Goal: Task Accomplishment & Management: Use online tool/utility

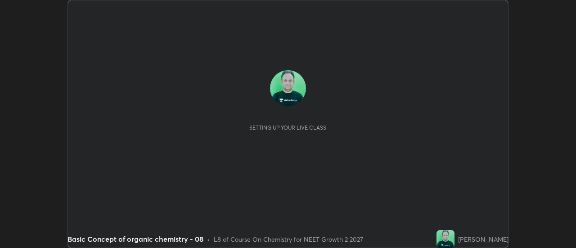
scroll to position [248, 576]
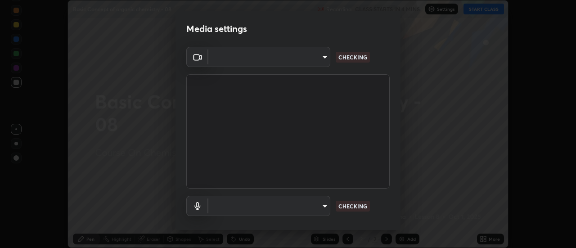
type input "985e4b1f72fc3b9494b48cef3b79fe3b682f9ae0bb15c20acfe574fe2aaad349"
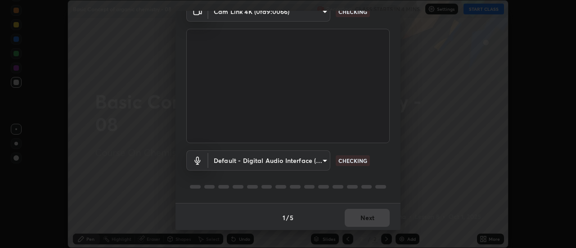
scroll to position [47, 0]
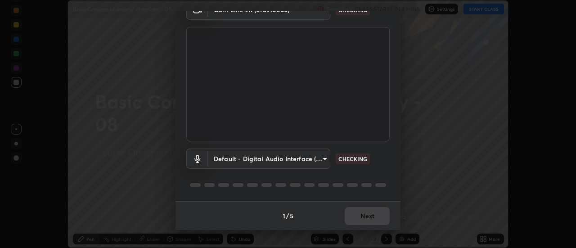
click at [320, 157] on body "Erase all Basic Concept of organic chemistry - 08 Recording CLASS STARTS IN 4 M…" at bounding box center [288, 124] width 576 height 248
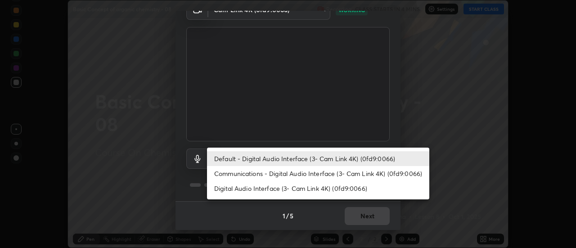
click at [346, 186] on li "Digital Audio Interface (3- Cam Link 4K) (0fd9:0066)" at bounding box center [318, 188] width 222 height 15
type input "265cf534b138bf87f319f365071951407b00c29418ffc0cf12ee2ca8a10caa95"
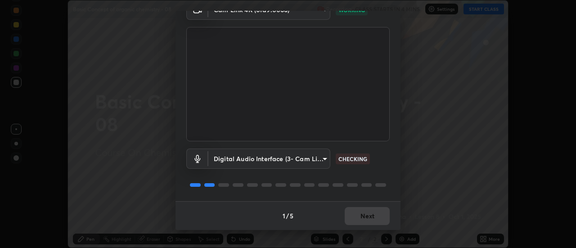
click at [321, 157] on body "Erase all Basic Concept of organic chemistry - 08 Recording CLASS STARTS IN 4 M…" at bounding box center [288, 124] width 576 height 248
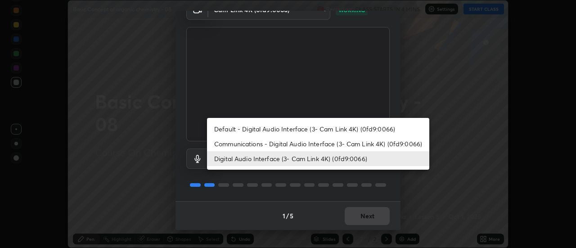
click at [321, 155] on li "Digital Audio Interface (3- Cam Link 4K) (0fd9:0066)" at bounding box center [318, 158] width 222 height 15
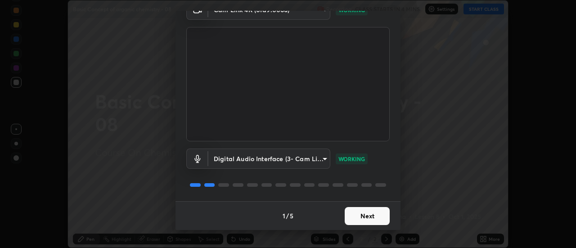
click at [369, 217] on button "Next" at bounding box center [367, 216] width 45 height 18
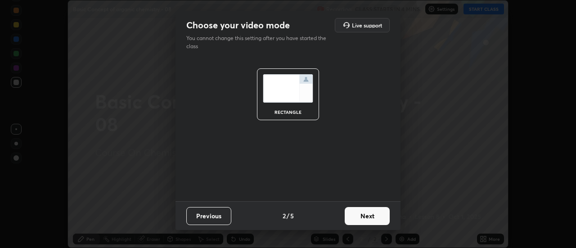
scroll to position [0, 0]
click at [369, 217] on button "Next" at bounding box center [367, 216] width 45 height 18
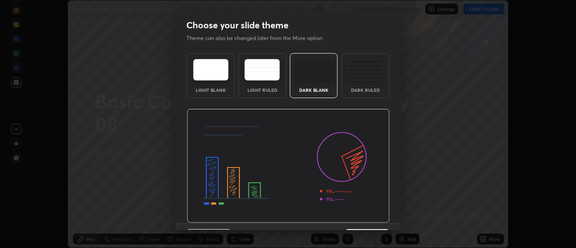
click at [370, 217] on img at bounding box center [288, 166] width 203 height 114
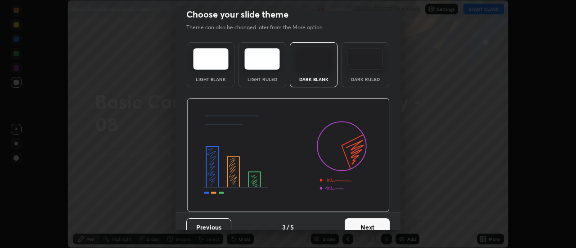
click at [370, 221] on button "Next" at bounding box center [367, 227] width 45 height 18
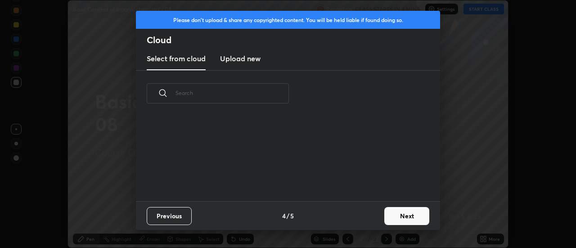
scroll to position [0, 0]
click at [369, 222] on div "Previous 4 / 5 Next" at bounding box center [288, 215] width 304 height 29
click at [395, 214] on button "Next" at bounding box center [407, 216] width 45 height 18
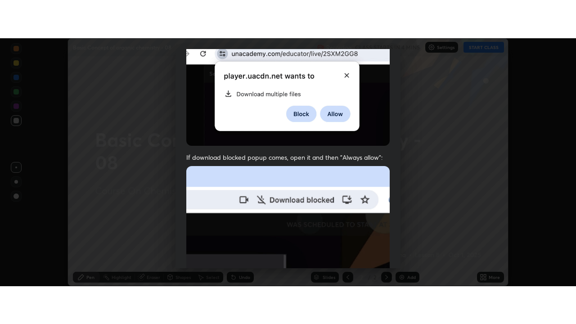
scroll to position [231, 0]
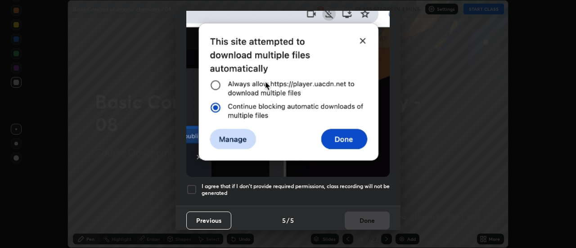
click at [365, 190] on h5 "I agree that if I don't provide required permissions, class recording will not …" at bounding box center [296, 190] width 188 height 14
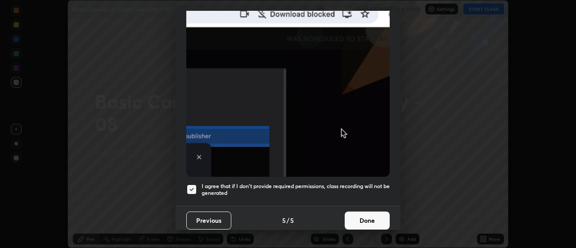
click at [370, 214] on button "Done" at bounding box center [367, 221] width 45 height 18
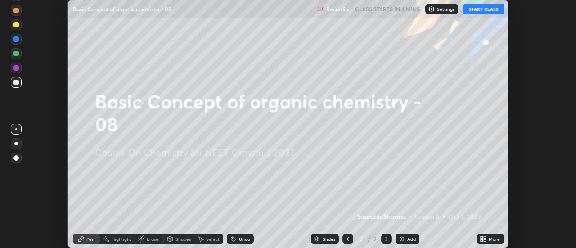
click at [482, 240] on icon at bounding box center [482, 241] width 2 height 2
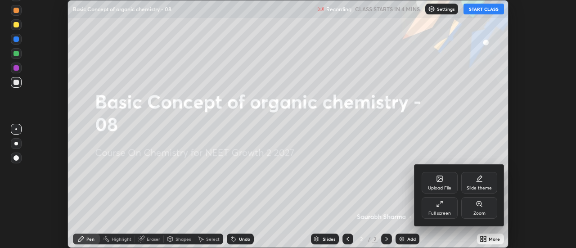
click at [452, 208] on div "Full screen" at bounding box center [440, 208] width 36 height 22
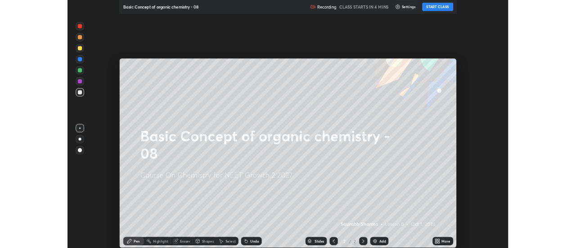
scroll to position [324, 576]
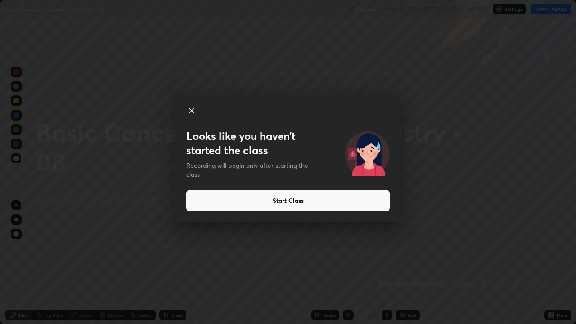
click at [367, 199] on button "Start Class" at bounding box center [288, 201] width 204 height 22
click at [356, 197] on button "Start Class" at bounding box center [288, 201] width 204 height 22
click at [358, 203] on button "Start Class" at bounding box center [288, 201] width 204 height 22
click at [355, 201] on button "Start Class" at bounding box center [288, 201] width 204 height 22
click at [356, 201] on button "Start Class" at bounding box center [288, 201] width 204 height 22
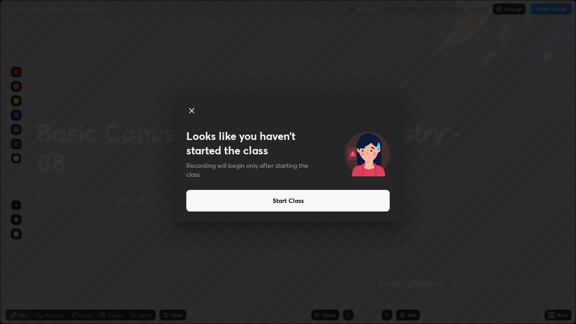
click at [363, 199] on button "Start Class" at bounding box center [288, 201] width 204 height 22
click at [411, 248] on div "Looks like you haven’t started the class Recording will begin only after starti…" at bounding box center [288, 162] width 576 height 324
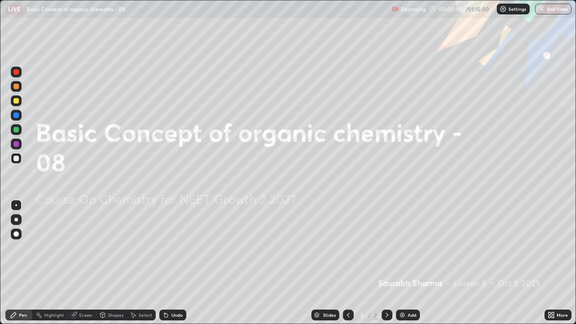
click at [411, 248] on div "Add" at bounding box center [408, 315] width 24 height 11
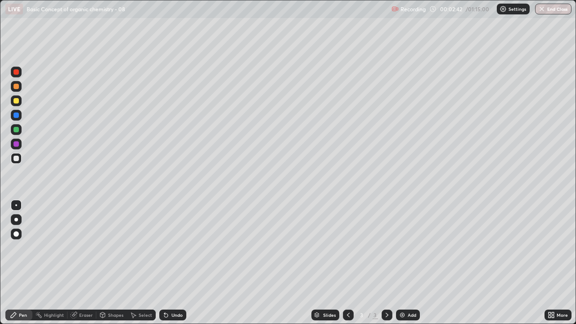
click at [15, 102] on div at bounding box center [16, 100] width 5 height 5
click at [16, 99] on div at bounding box center [16, 100] width 5 height 5
click at [396, 248] on div "Add" at bounding box center [408, 315] width 24 height 11
click at [15, 159] on div at bounding box center [16, 158] width 5 height 5
click at [143, 248] on div "Select" at bounding box center [146, 315] width 14 height 5
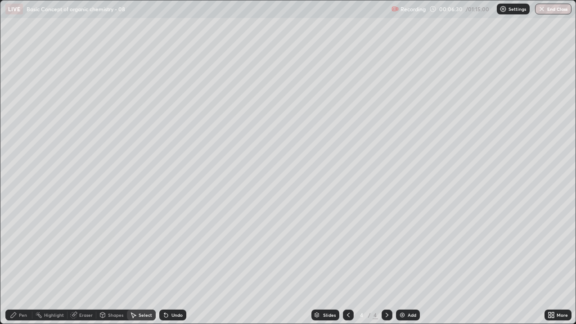
click at [144, 248] on div "Select" at bounding box center [146, 315] width 14 height 5
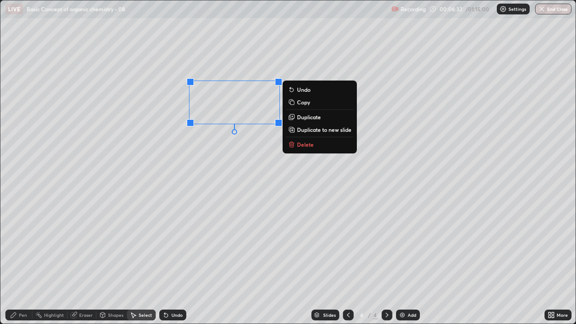
click at [250, 141] on div "0 ° Undo Copy Duplicate Duplicate to new slide Delete" at bounding box center [287, 161] width 575 height 323
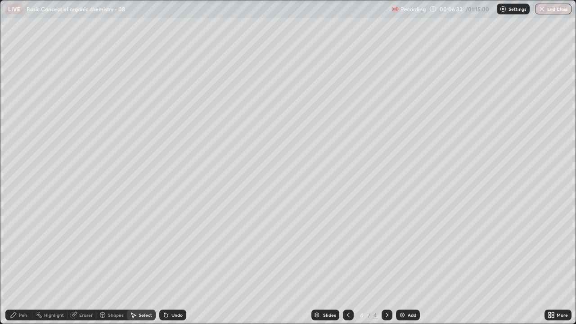
click at [16, 248] on icon at bounding box center [13, 315] width 7 height 7
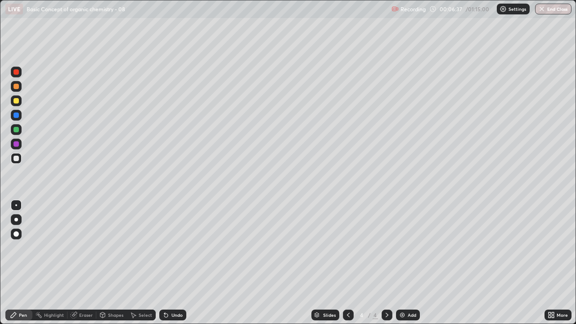
click at [140, 248] on div "Select" at bounding box center [146, 315] width 14 height 5
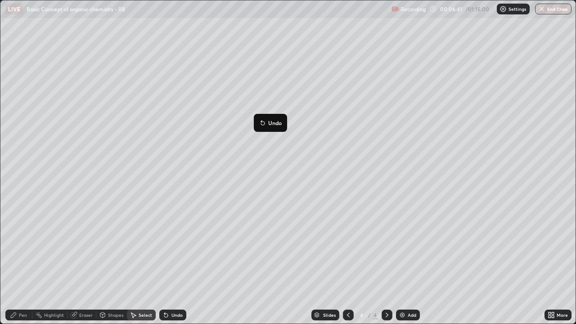
click at [241, 143] on div "0 ° Undo Copy Duplicate Duplicate to new slide Delete" at bounding box center [287, 161] width 575 height 323
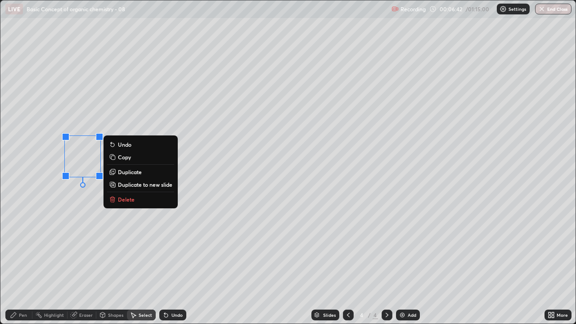
click at [136, 201] on button "Delete" at bounding box center [140, 199] width 67 height 11
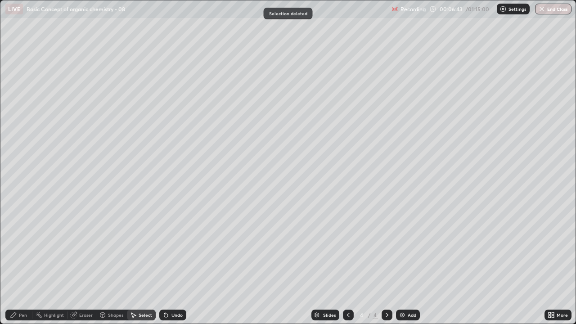
click at [18, 248] on div "Pen" at bounding box center [18, 315] width 27 height 11
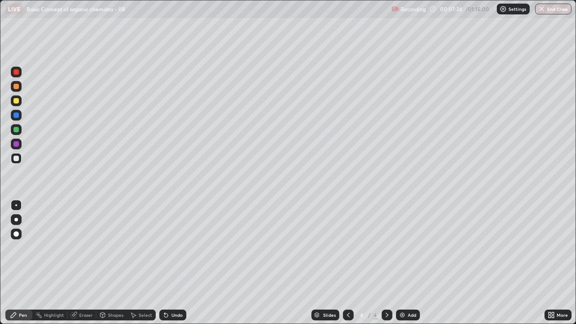
click at [143, 248] on div "Select" at bounding box center [146, 315] width 14 height 5
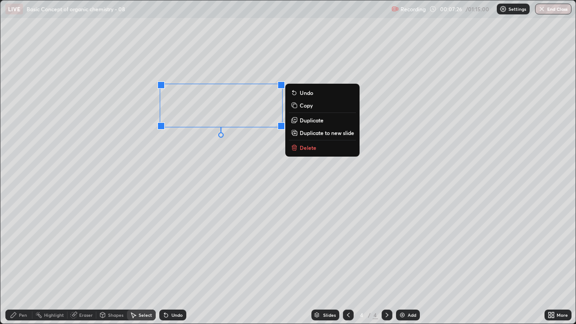
click at [323, 145] on button "Delete" at bounding box center [322, 147] width 67 height 11
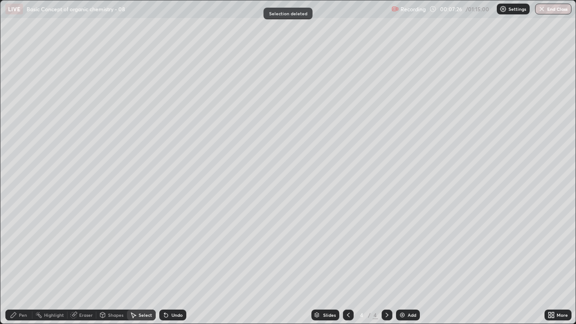
click at [15, 248] on icon at bounding box center [13, 315] width 5 height 5
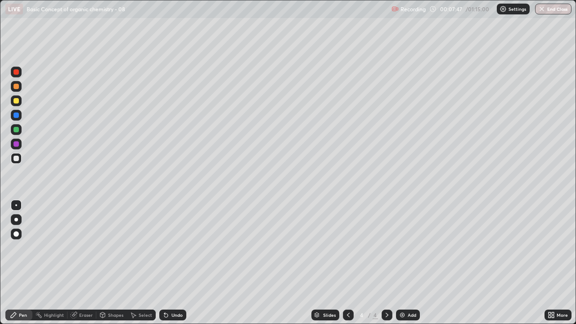
click at [133, 248] on icon at bounding box center [133, 315] width 7 height 7
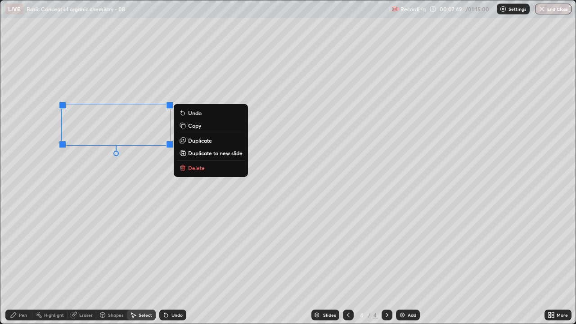
click at [214, 170] on button "Delete" at bounding box center [210, 168] width 67 height 11
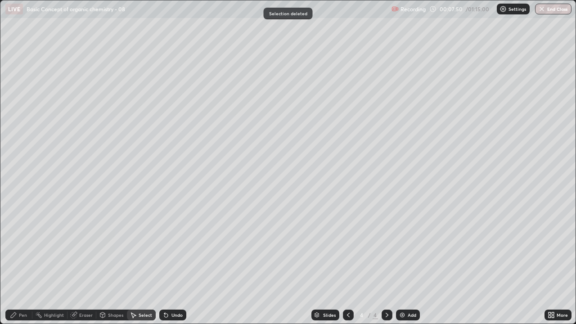
click at [24, 248] on div "Pen" at bounding box center [23, 315] width 8 height 5
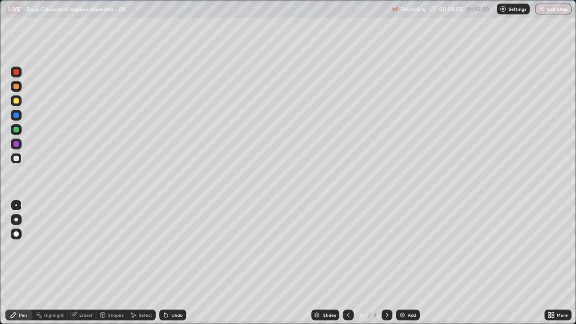
click at [168, 248] on div "Undo" at bounding box center [172, 315] width 27 height 11
click at [16, 102] on div at bounding box center [16, 100] width 5 height 5
click at [17, 145] on div at bounding box center [16, 143] width 5 height 5
click at [182, 248] on div "Undo" at bounding box center [172, 315] width 27 height 11
click at [179, 248] on div "Undo" at bounding box center [172, 315] width 27 height 11
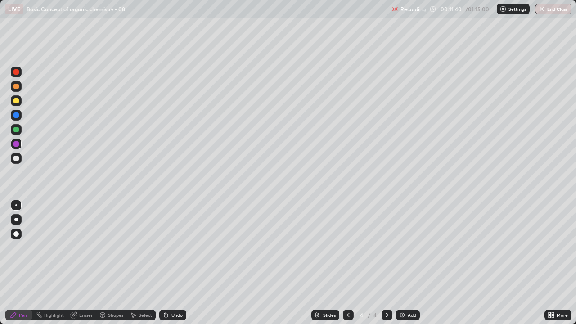
click at [17, 159] on div at bounding box center [16, 158] width 5 height 5
click at [168, 248] on icon at bounding box center [166, 315] width 7 height 7
click at [169, 248] on div "Undo" at bounding box center [172, 315] width 27 height 11
click at [168, 248] on icon at bounding box center [166, 315] width 7 height 7
click at [169, 248] on div "Undo" at bounding box center [172, 315] width 27 height 11
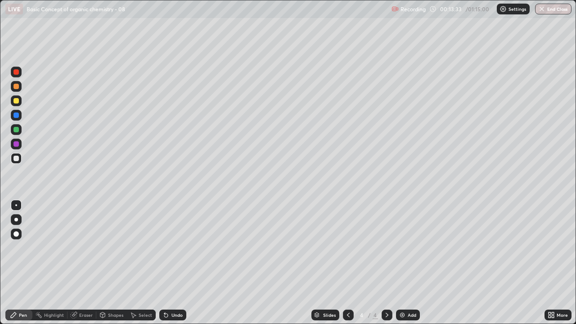
click at [16, 101] on div at bounding box center [16, 100] width 5 height 5
click at [83, 248] on div "Eraser" at bounding box center [86, 315] width 14 height 5
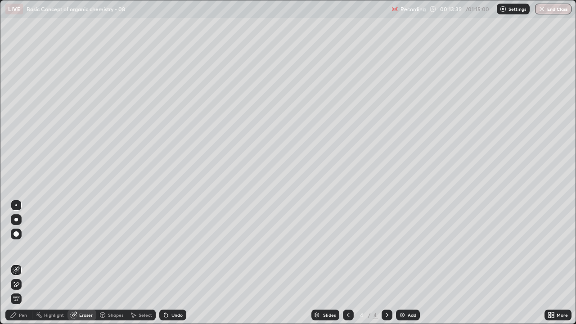
click at [17, 248] on icon at bounding box center [13, 315] width 7 height 7
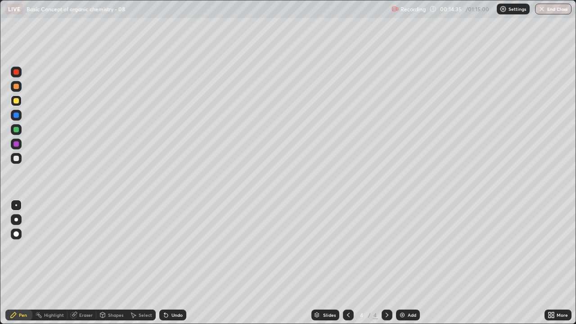
click at [178, 248] on div "Undo" at bounding box center [177, 315] width 11 height 5
click at [172, 248] on div "Undo" at bounding box center [177, 315] width 11 height 5
click at [21, 158] on div at bounding box center [16, 158] width 11 height 11
click at [401, 248] on img at bounding box center [402, 315] width 7 height 7
click at [167, 248] on div "Undo" at bounding box center [172, 315] width 27 height 11
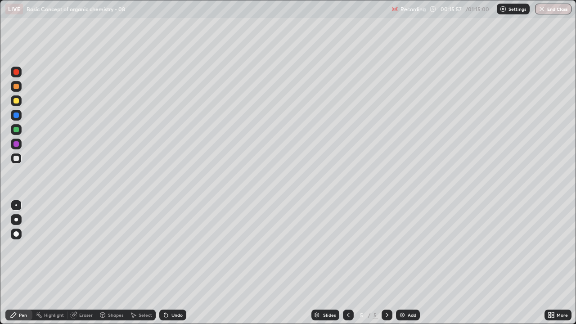
click at [169, 248] on div "Undo" at bounding box center [172, 315] width 27 height 11
click at [172, 248] on div "Undo" at bounding box center [177, 315] width 11 height 5
click at [16, 102] on div at bounding box center [16, 100] width 5 height 5
click at [164, 248] on icon at bounding box center [166, 316] width 4 height 4
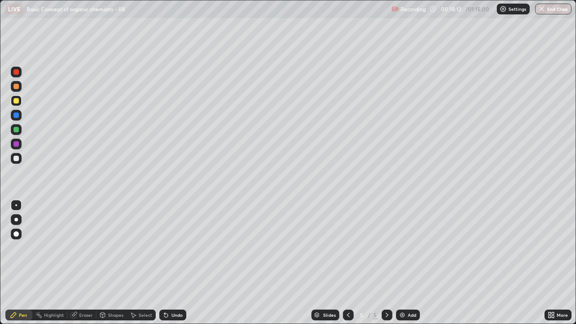
click at [164, 248] on icon at bounding box center [164, 313] width 1 height 1
click at [168, 248] on div "Undo" at bounding box center [172, 315] width 27 height 11
click at [175, 248] on div "Undo" at bounding box center [172, 315] width 27 height 11
click at [173, 248] on div "Undo" at bounding box center [177, 315] width 11 height 5
click at [177, 248] on div "Undo" at bounding box center [177, 315] width 11 height 5
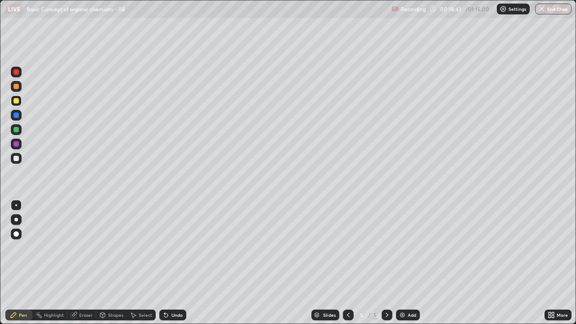
click at [178, 248] on div "Undo" at bounding box center [177, 315] width 11 height 5
click at [179, 248] on div "Undo" at bounding box center [177, 315] width 11 height 5
click at [181, 248] on div "Undo" at bounding box center [177, 315] width 11 height 5
click at [137, 248] on div "Select" at bounding box center [141, 315] width 29 height 11
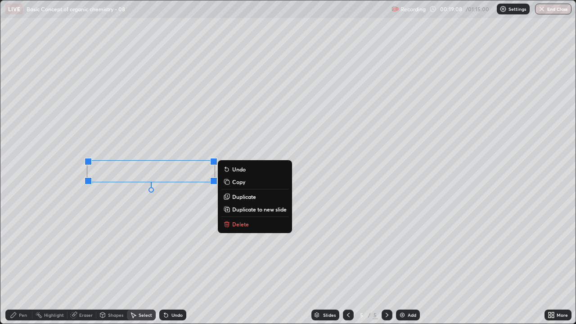
click at [143, 205] on div "0 ° Undo Copy Duplicate Duplicate to new slide Delete" at bounding box center [287, 161] width 575 height 323
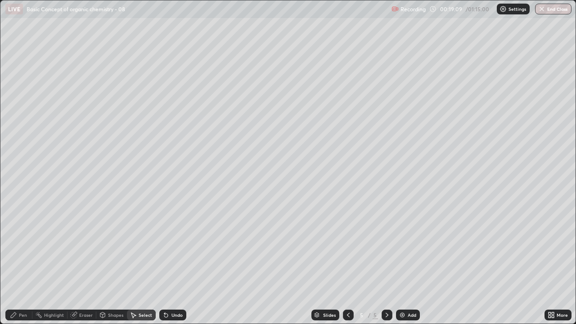
click at [14, 248] on icon at bounding box center [13, 315] width 7 height 7
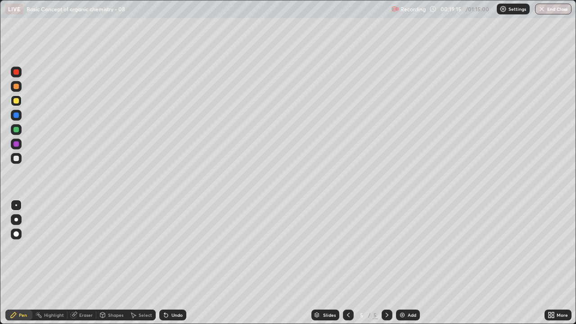
click at [172, 248] on div "Undo" at bounding box center [172, 315] width 27 height 11
click at [136, 248] on icon at bounding box center [133, 315] width 7 height 7
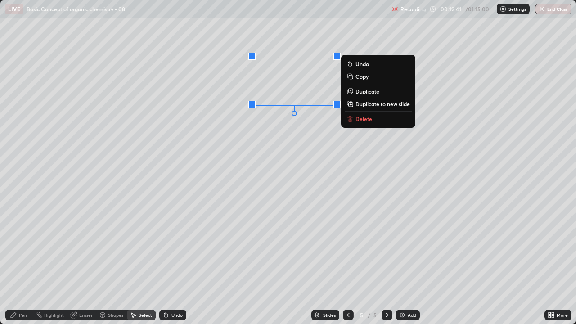
click at [362, 94] on p "Duplicate" at bounding box center [368, 91] width 24 height 7
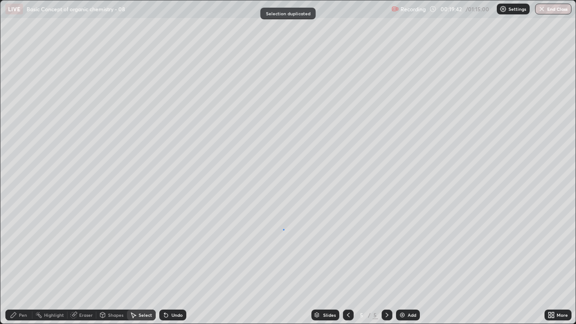
click at [283, 230] on div "0 ° Undo Copy Duplicate Duplicate to new slide Delete" at bounding box center [287, 161] width 575 height 323
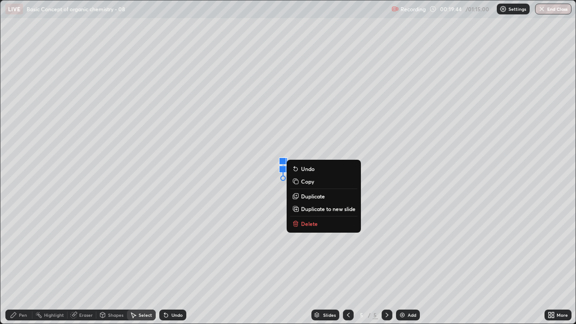
click at [307, 223] on p "Delete" at bounding box center [309, 223] width 17 height 7
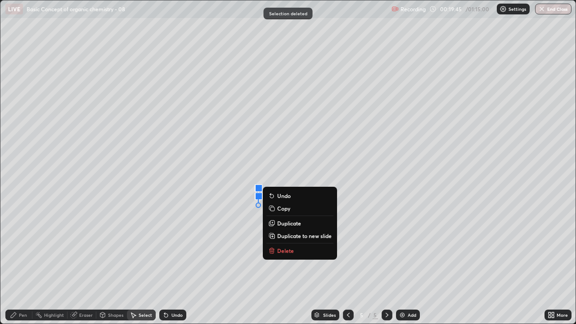
click at [290, 247] on p "Delete" at bounding box center [285, 250] width 17 height 7
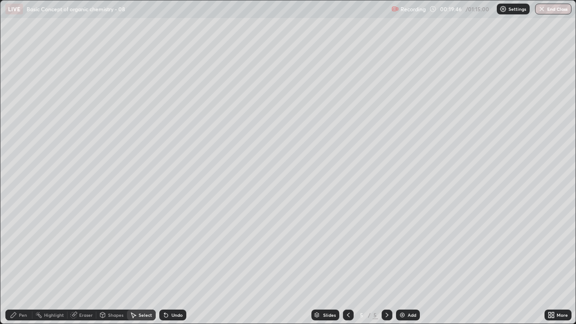
click at [19, 248] on div "Pen" at bounding box center [18, 315] width 27 height 11
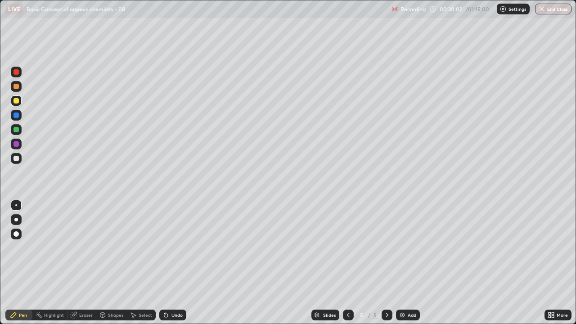
click at [12, 160] on div at bounding box center [16, 158] width 11 height 11
click at [403, 248] on img at bounding box center [402, 315] width 7 height 7
click at [176, 248] on div "Undo" at bounding box center [177, 315] width 11 height 5
click at [175, 248] on div "Undo" at bounding box center [172, 315] width 27 height 11
click at [174, 248] on div "Undo" at bounding box center [172, 315] width 27 height 11
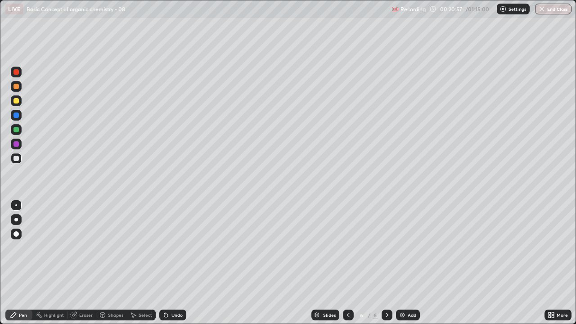
click at [172, 248] on div "Undo" at bounding box center [177, 315] width 11 height 5
click at [80, 248] on div "Eraser" at bounding box center [82, 315] width 29 height 11
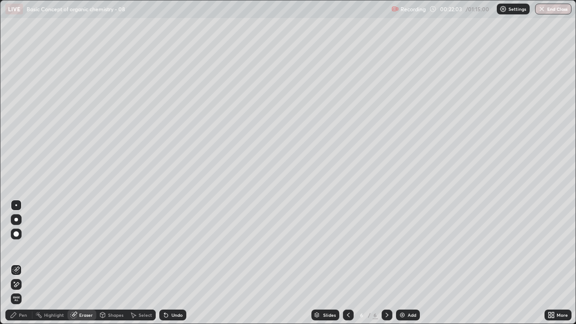
click at [16, 248] on span "Erase all" at bounding box center [16, 298] width 10 height 5
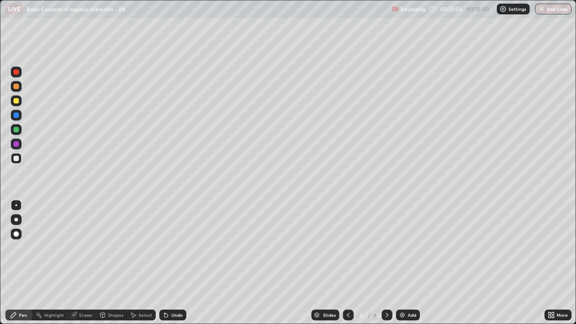
click at [344, 248] on div at bounding box center [348, 315] width 11 height 11
click at [386, 248] on icon at bounding box center [387, 315] width 3 height 5
click at [15, 100] on div at bounding box center [16, 100] width 5 height 5
click at [175, 248] on div "Undo" at bounding box center [177, 315] width 11 height 5
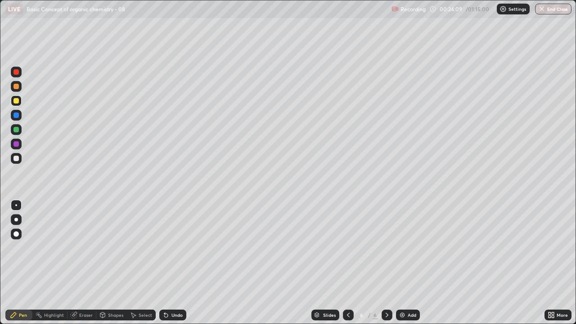
click at [177, 248] on div "Undo" at bounding box center [177, 315] width 11 height 5
click at [175, 248] on div "Undo" at bounding box center [177, 315] width 11 height 5
click at [177, 248] on div "Undo" at bounding box center [177, 315] width 11 height 5
click at [18, 119] on div at bounding box center [16, 115] width 11 height 11
click at [16, 159] on div at bounding box center [16, 158] width 5 height 5
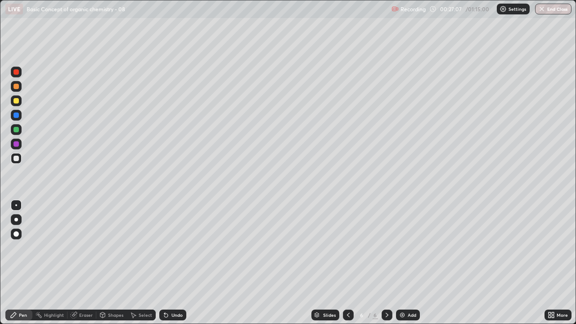
click at [170, 248] on div "Undo" at bounding box center [172, 315] width 27 height 11
click at [168, 248] on div "Undo" at bounding box center [172, 315] width 27 height 11
click at [15, 102] on div at bounding box center [16, 100] width 5 height 5
click at [417, 248] on div "Add" at bounding box center [408, 315] width 24 height 11
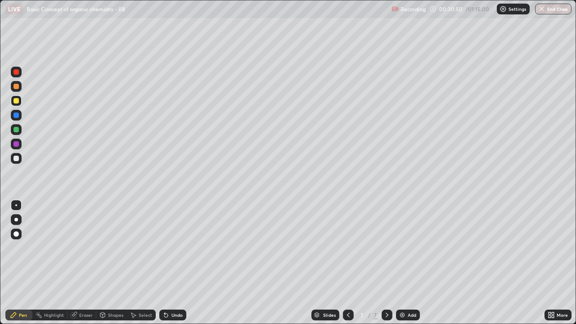
click at [16, 162] on div at bounding box center [16, 158] width 11 height 11
click at [168, 248] on icon at bounding box center [166, 315] width 7 height 7
click at [172, 248] on div "Undo" at bounding box center [177, 315] width 11 height 5
click at [147, 248] on div "Select" at bounding box center [146, 315] width 14 height 5
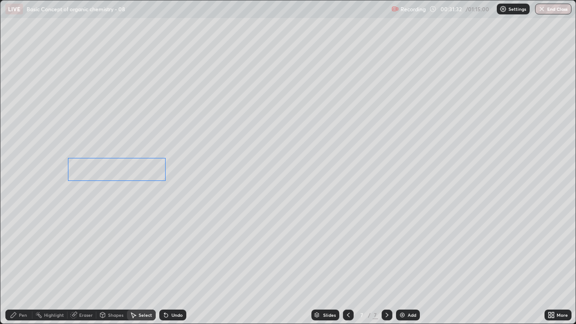
click at [141, 173] on div "0 ° Undo Copy Duplicate Duplicate to new slide Delete" at bounding box center [287, 161] width 575 height 323
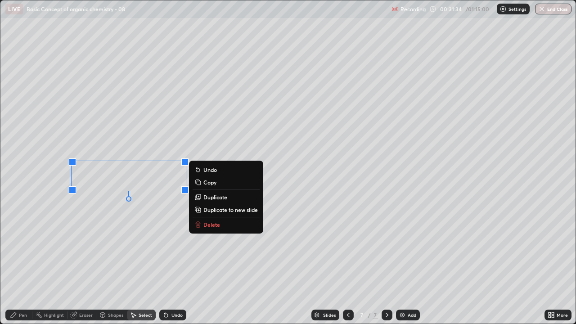
click at [170, 209] on div "0 ° Undo Copy Duplicate Duplicate to new slide Delete" at bounding box center [287, 161] width 575 height 323
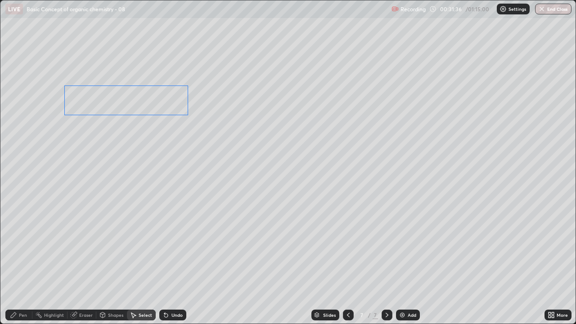
click at [130, 104] on div "0 ° Undo Copy Duplicate Duplicate to new slide Delete" at bounding box center [287, 161] width 575 height 323
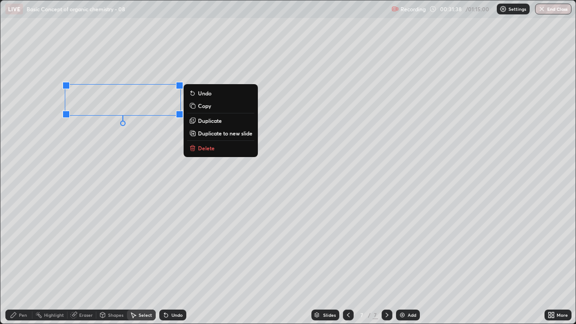
click at [114, 220] on div "0 ° Undo Copy Duplicate Duplicate to new slide Delete" at bounding box center [287, 161] width 575 height 323
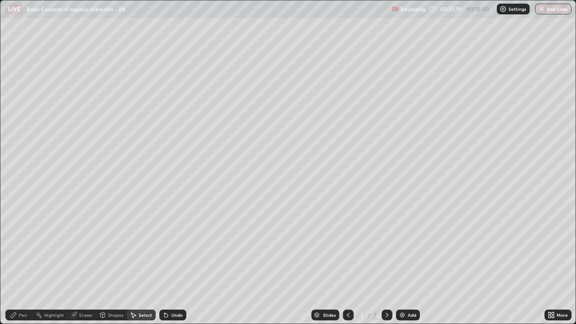
click at [15, 248] on icon at bounding box center [13, 315] width 7 height 7
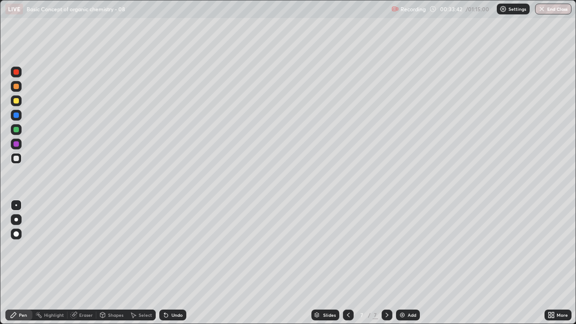
click at [18, 100] on div at bounding box center [16, 100] width 5 height 5
click at [144, 248] on div "Select" at bounding box center [146, 315] width 14 height 5
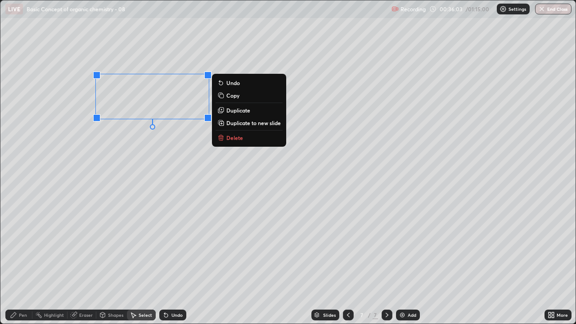
click at [196, 141] on div "0 ° Undo Copy Duplicate Duplicate to new slide Delete" at bounding box center [287, 161] width 575 height 323
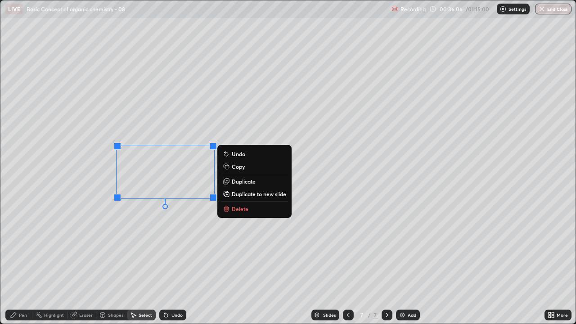
click at [201, 217] on div "0 ° Undo Copy Duplicate Duplicate to new slide Delete" at bounding box center [287, 161] width 575 height 323
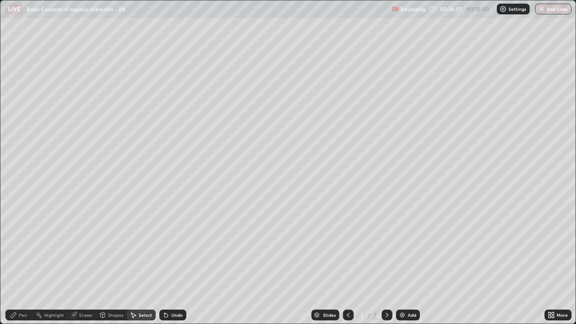
click at [23, 248] on div "Pen" at bounding box center [23, 315] width 8 height 5
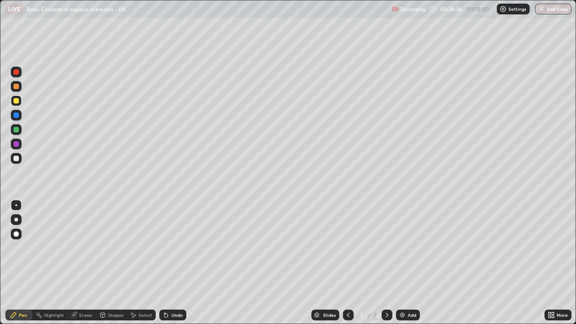
click at [142, 248] on div "Select" at bounding box center [146, 315] width 14 height 5
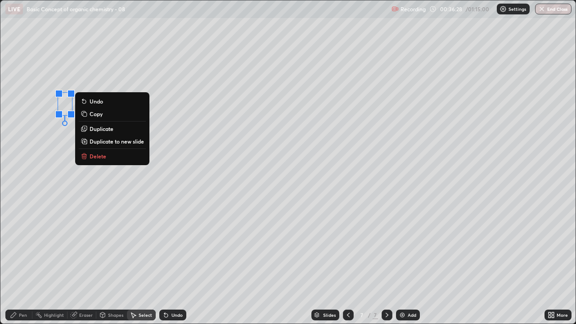
click at [55, 149] on div "0 ° Undo Copy Duplicate Duplicate to new slide Delete" at bounding box center [287, 161] width 575 height 323
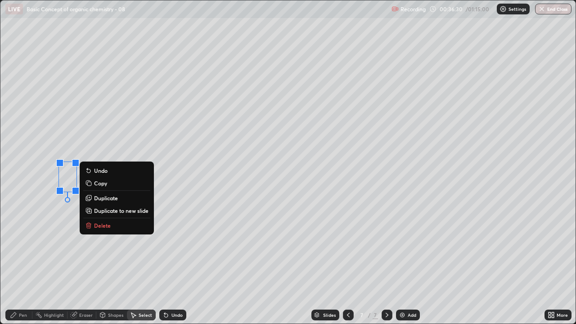
click at [57, 222] on div "0 ° Undo Copy Duplicate Duplicate to new slide Delete" at bounding box center [287, 161] width 575 height 323
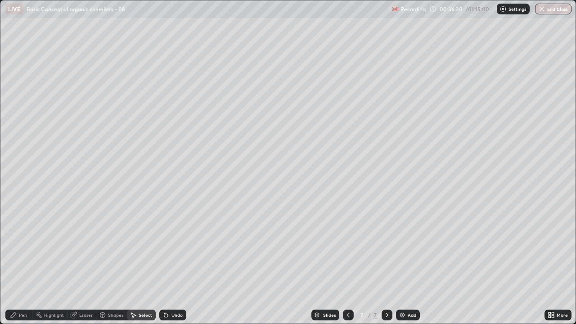
click at [17, 248] on div "Pen" at bounding box center [18, 315] width 27 height 11
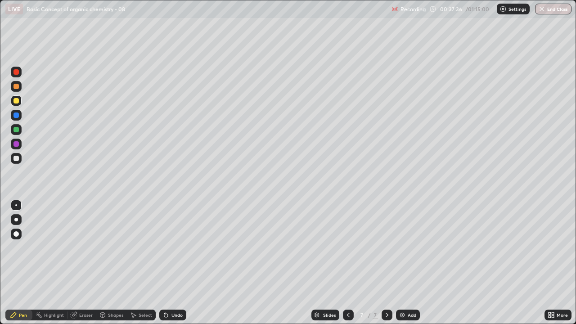
click at [145, 248] on div "Select" at bounding box center [146, 315] width 14 height 5
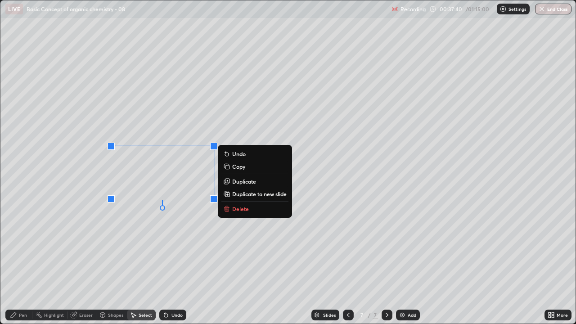
click at [124, 228] on div "0 ° Undo Copy Duplicate Duplicate to new slide Delete" at bounding box center [287, 161] width 575 height 323
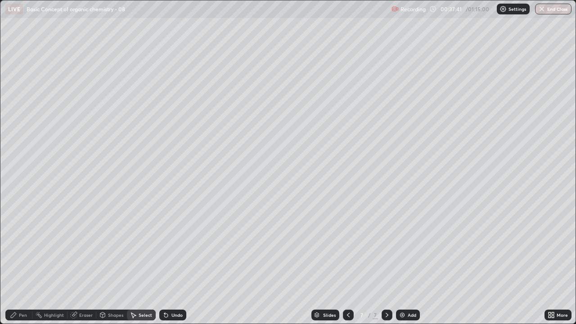
click at [23, 248] on div "Pen" at bounding box center [23, 315] width 8 height 5
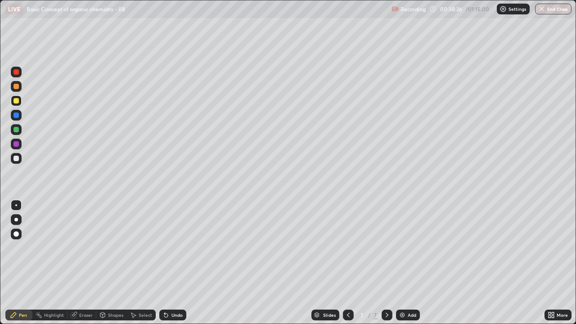
click at [15, 158] on div at bounding box center [16, 158] width 5 height 5
click at [399, 248] on div "Add" at bounding box center [408, 315] width 24 height 11
click at [165, 248] on icon at bounding box center [166, 316] width 4 height 4
click at [146, 248] on div "Select" at bounding box center [146, 315] width 14 height 5
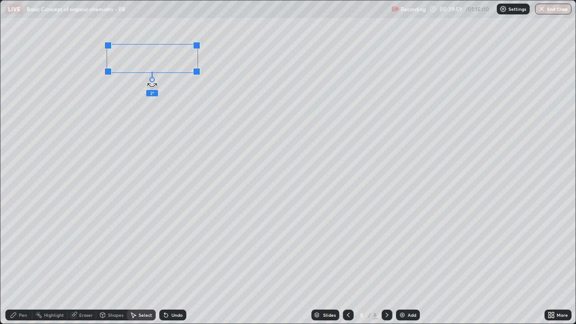
click at [153, 82] on div "2 ° Undo Copy Duplicate Duplicate to new slide Delete" at bounding box center [287, 161] width 575 height 323
click at [162, 86] on div "1 ° Undo Copy Duplicate Duplicate to new slide Delete" at bounding box center [287, 161] width 575 height 323
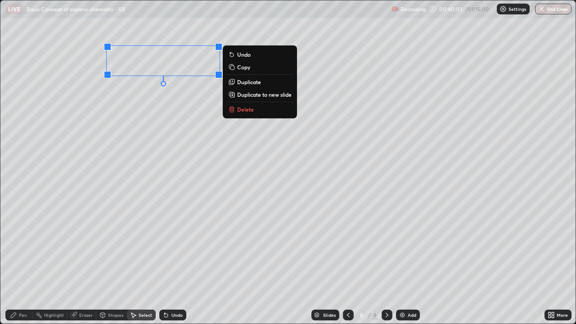
click at [149, 94] on div "0 ° Undo Copy Duplicate Duplicate to new slide Delete" at bounding box center [287, 161] width 575 height 323
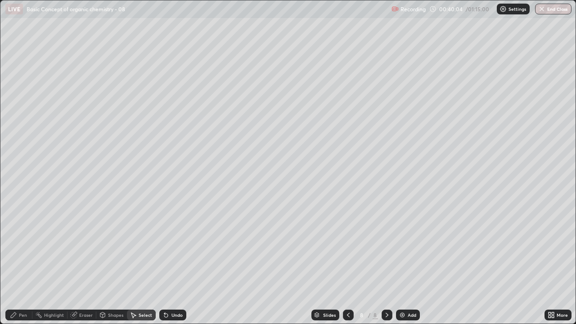
click at [18, 248] on div "Pen" at bounding box center [18, 315] width 27 height 11
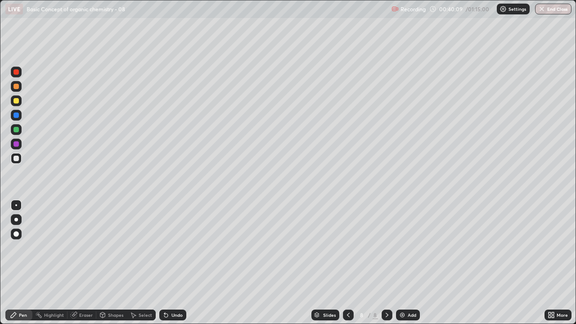
click at [16, 101] on div at bounding box center [16, 100] width 5 height 5
click at [17, 70] on div at bounding box center [16, 71] width 5 height 5
click at [18, 238] on div at bounding box center [16, 234] width 11 height 11
click at [15, 115] on div at bounding box center [16, 115] width 5 height 5
click at [16, 234] on div at bounding box center [16, 233] width 5 height 5
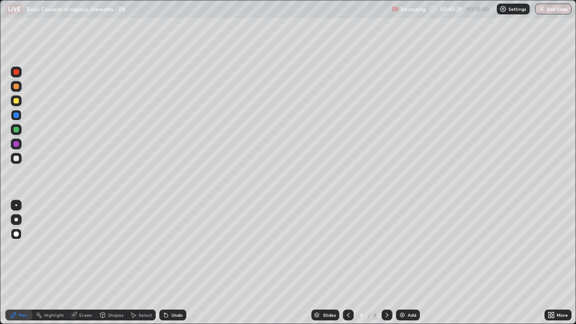
click at [18, 159] on div at bounding box center [16, 158] width 5 height 5
click at [16, 205] on div at bounding box center [16, 205] width 2 height 2
click at [15, 100] on div at bounding box center [16, 100] width 5 height 5
click at [16, 159] on div at bounding box center [16, 158] width 5 height 5
click at [18, 105] on div at bounding box center [16, 100] width 11 height 11
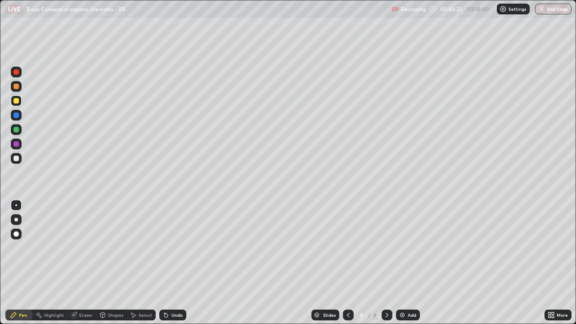
click at [177, 248] on div "Undo" at bounding box center [172, 315] width 27 height 11
click at [140, 248] on div "Select" at bounding box center [146, 315] width 14 height 5
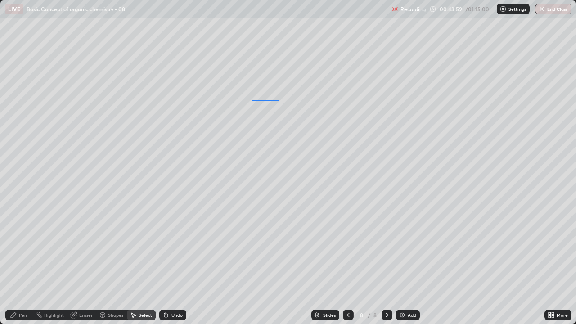
click at [263, 98] on div "0 ° Undo Copy Duplicate Duplicate to new slide Delete" at bounding box center [287, 161] width 575 height 323
click at [262, 122] on div "0 ° Undo Copy Duplicate Duplicate to new slide Delete" at bounding box center [287, 161] width 575 height 323
click at [263, 120] on div "0 ° Undo Copy Duplicate Duplicate to new slide Delete" at bounding box center [287, 161] width 575 height 323
click at [15, 248] on icon at bounding box center [13, 315] width 7 height 7
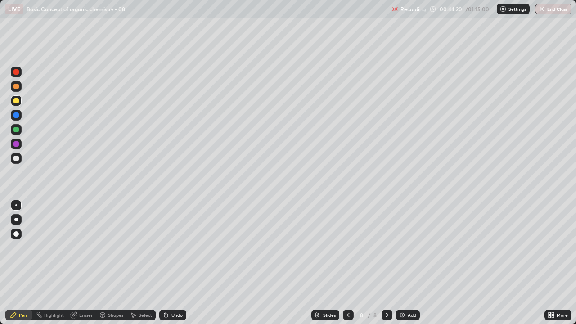
click at [180, 248] on div "Undo" at bounding box center [172, 315] width 27 height 11
click at [87, 248] on div "Eraser" at bounding box center [82, 315] width 29 height 11
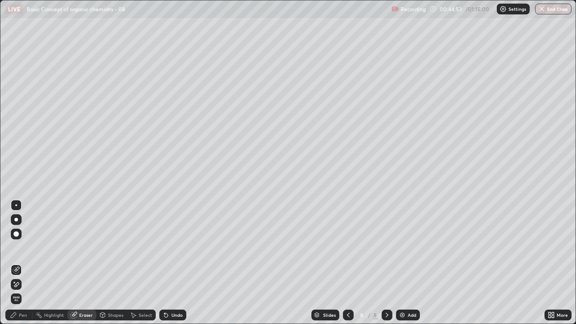
click at [134, 248] on icon at bounding box center [133, 315] width 7 height 7
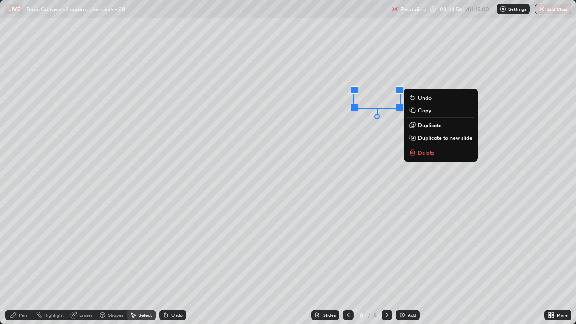
click at [312, 132] on div "0 ° Undo Copy Duplicate Duplicate to new slide Delete" at bounding box center [287, 161] width 575 height 323
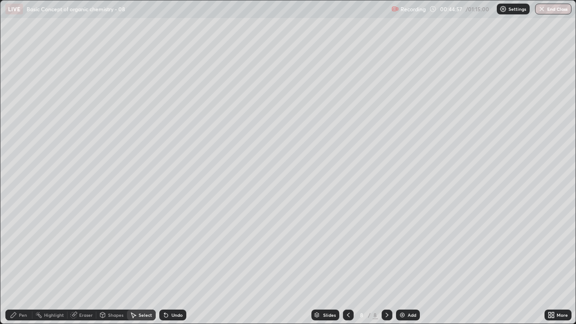
click at [23, 248] on div "Pen" at bounding box center [23, 315] width 8 height 5
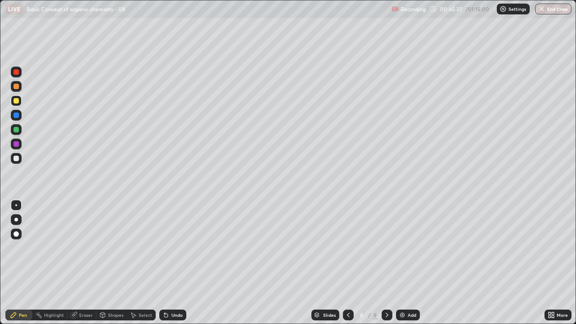
click at [20, 160] on div at bounding box center [16, 158] width 11 height 11
click at [14, 159] on div at bounding box center [16, 158] width 5 height 5
click at [416, 248] on div "Add" at bounding box center [408, 315] width 24 height 11
click at [15, 102] on div at bounding box center [16, 100] width 5 height 5
click at [172, 248] on div "Undo" at bounding box center [177, 315] width 11 height 5
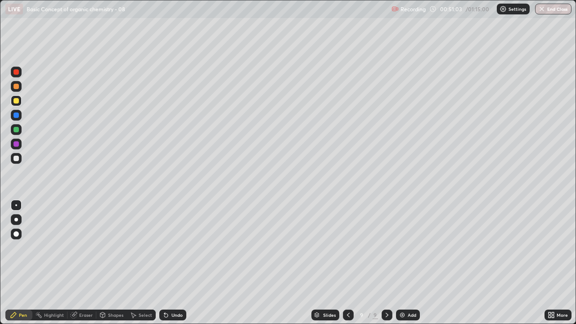
click at [176, 248] on div "Undo" at bounding box center [172, 315] width 27 height 11
click at [172, 248] on div "Undo" at bounding box center [177, 315] width 11 height 5
click at [174, 248] on div "Undo" at bounding box center [177, 315] width 11 height 5
click at [177, 248] on div "Undo" at bounding box center [172, 315] width 27 height 11
click at [174, 248] on div "Undo" at bounding box center [177, 315] width 11 height 5
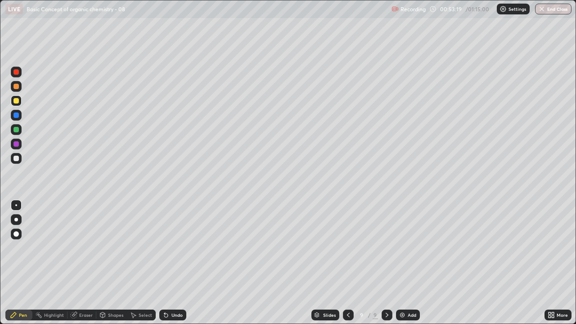
click at [173, 248] on div "Undo" at bounding box center [172, 315] width 27 height 11
click at [412, 248] on div "Add" at bounding box center [412, 315] width 9 height 5
click at [13, 159] on div at bounding box center [16, 158] width 11 height 11
click at [165, 248] on icon at bounding box center [166, 316] width 4 height 4
click at [169, 248] on div "Undo" at bounding box center [172, 315] width 27 height 11
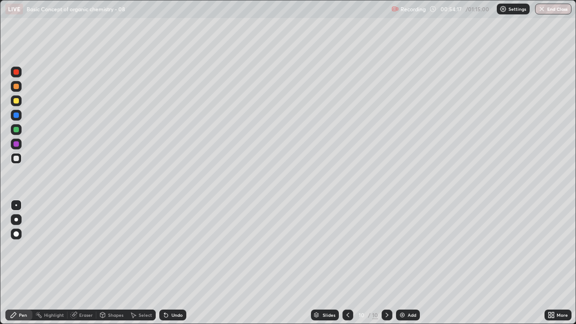
click at [18, 103] on div at bounding box center [16, 100] width 5 height 5
click at [19, 104] on div at bounding box center [16, 100] width 11 height 11
click at [175, 248] on div "Undo" at bounding box center [172, 315] width 27 height 11
click at [179, 248] on div "Undo" at bounding box center [177, 315] width 11 height 5
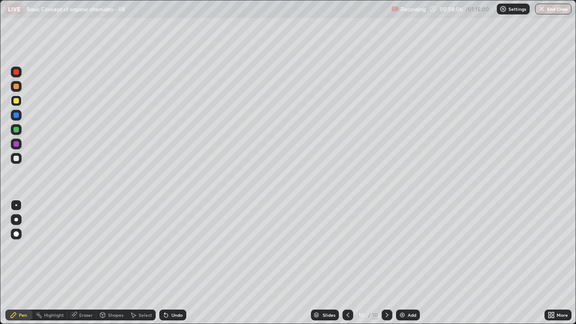
click at [20, 160] on div at bounding box center [16, 158] width 11 height 11
click at [15, 102] on div at bounding box center [16, 100] width 5 height 5
click at [177, 248] on div "Undo" at bounding box center [172, 315] width 27 height 11
click at [412, 248] on div "Add" at bounding box center [412, 315] width 9 height 5
click at [13, 156] on div at bounding box center [16, 158] width 11 height 11
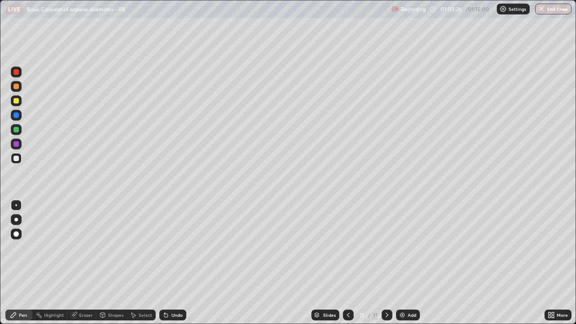
click at [149, 248] on div "Select" at bounding box center [146, 315] width 14 height 5
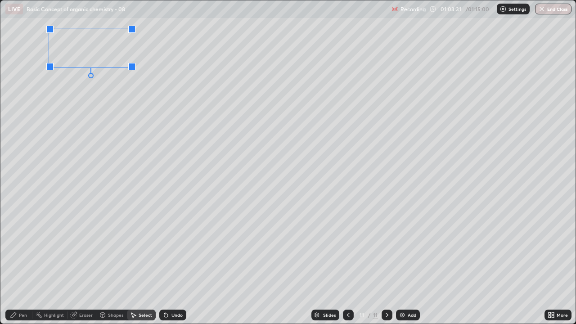
click at [130, 67] on div at bounding box center [131, 66] width 7 height 7
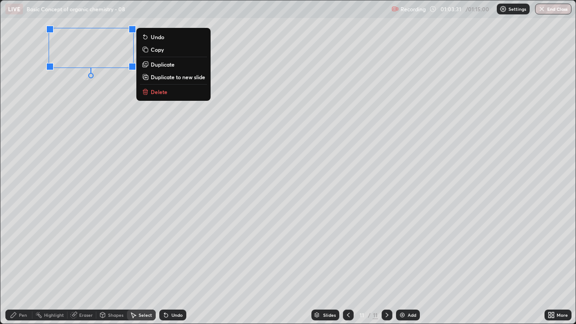
click at [125, 82] on div "0 ° Undo Copy Duplicate Duplicate to new slide Delete" at bounding box center [287, 161] width 575 height 323
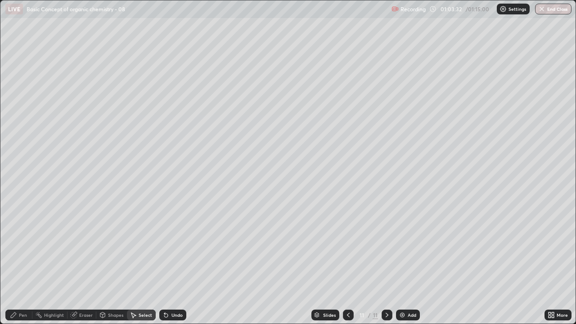
click at [18, 248] on div "Pen" at bounding box center [18, 315] width 27 height 11
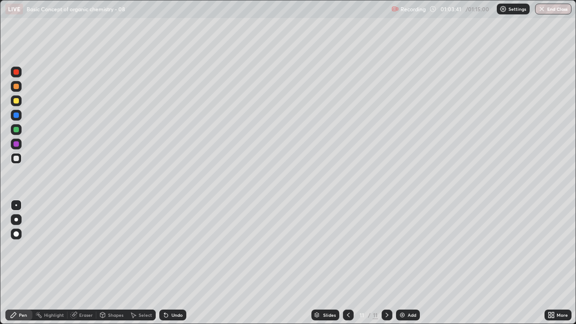
click at [110, 248] on div "Shapes" at bounding box center [111, 315] width 31 height 11
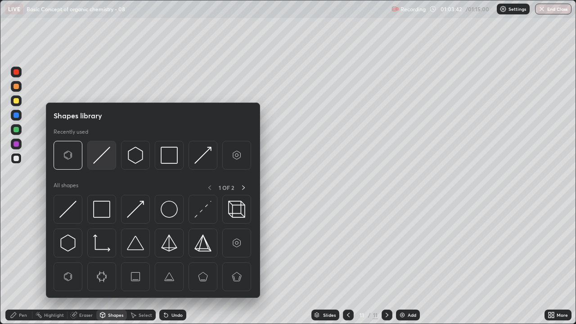
click at [100, 156] on img at bounding box center [101, 155] width 17 height 17
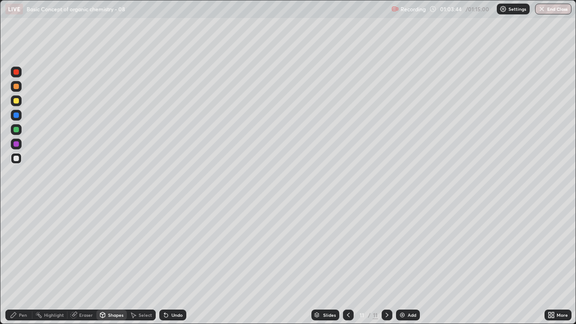
click at [25, 248] on div "Pen" at bounding box center [23, 315] width 8 height 5
click at [89, 248] on div "Eraser" at bounding box center [86, 315] width 14 height 5
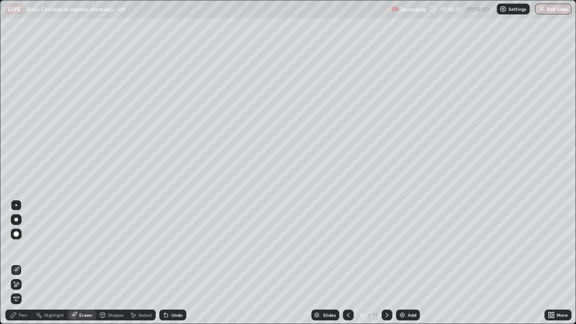
click at [19, 248] on div "Pen" at bounding box center [18, 315] width 27 height 11
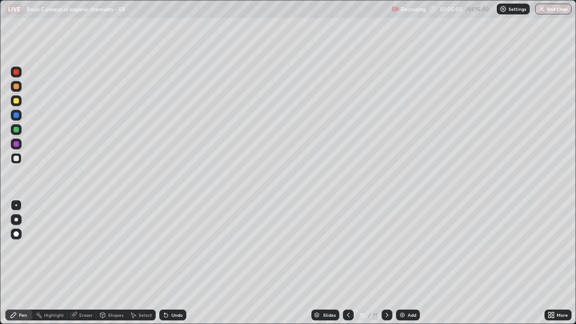
click at [171, 248] on div "Undo" at bounding box center [172, 315] width 27 height 11
click at [16, 101] on div at bounding box center [16, 100] width 5 height 5
click at [17, 157] on div at bounding box center [16, 158] width 5 height 5
click at [17, 102] on div at bounding box center [16, 100] width 5 height 5
click at [117, 248] on div "Shapes" at bounding box center [115, 315] width 15 height 5
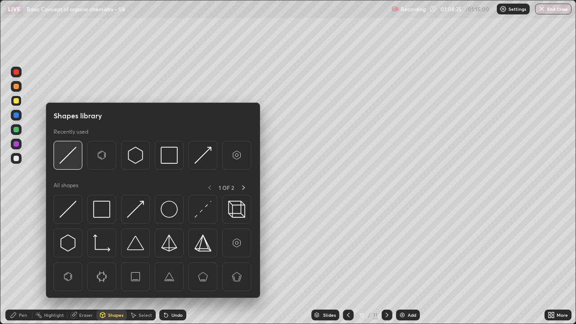
click at [68, 160] on img at bounding box center [67, 155] width 17 height 17
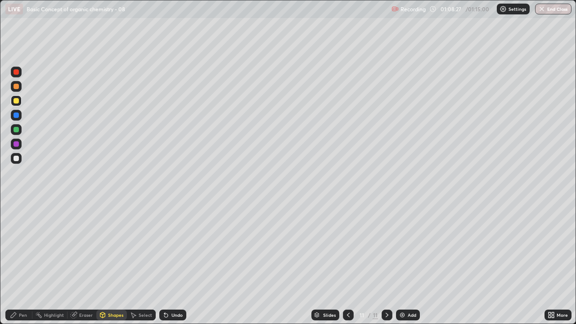
click at [20, 248] on div "Pen" at bounding box center [23, 315] width 8 height 5
click at [16, 115] on div at bounding box center [16, 115] width 5 height 5
click at [171, 248] on div "Undo" at bounding box center [172, 315] width 27 height 11
click at [17, 159] on div at bounding box center [16, 158] width 5 height 5
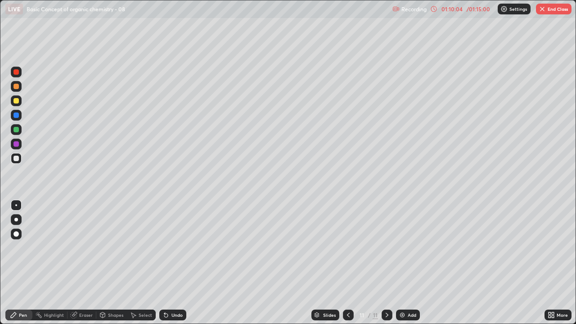
click at [180, 248] on div "Undo" at bounding box center [177, 315] width 11 height 5
click at [178, 248] on div "Undo" at bounding box center [177, 315] width 11 height 5
click at [17, 102] on div at bounding box center [16, 100] width 5 height 5
click at [176, 248] on div "Undo" at bounding box center [177, 315] width 11 height 5
click at [107, 248] on div "Shapes" at bounding box center [111, 315] width 31 height 11
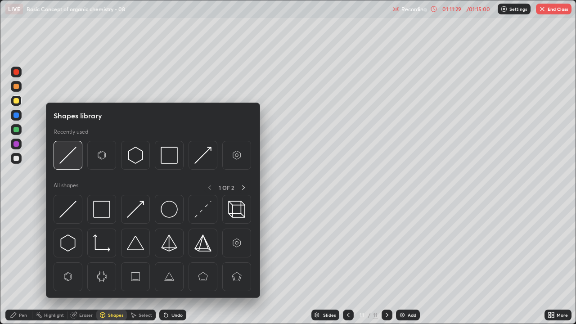
click at [72, 159] on img at bounding box center [67, 155] width 17 height 17
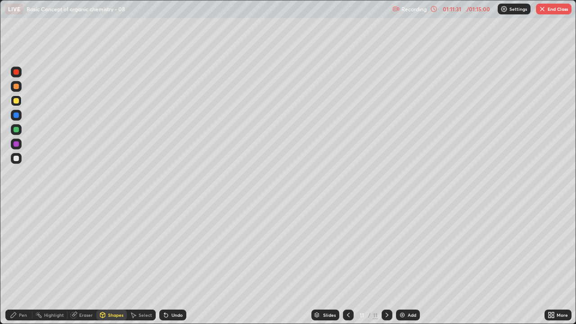
click at [16, 248] on icon at bounding box center [13, 315] width 7 height 7
click at [17, 111] on div at bounding box center [16, 115] width 11 height 11
click at [16, 158] on div at bounding box center [16, 158] width 5 height 5
click at [85, 248] on div "Eraser" at bounding box center [86, 315] width 14 height 5
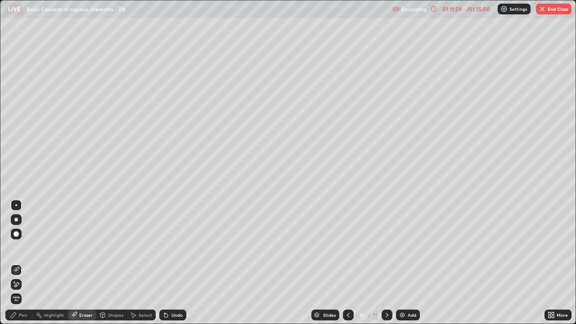
click at [23, 248] on div "Pen" at bounding box center [18, 315] width 27 height 11
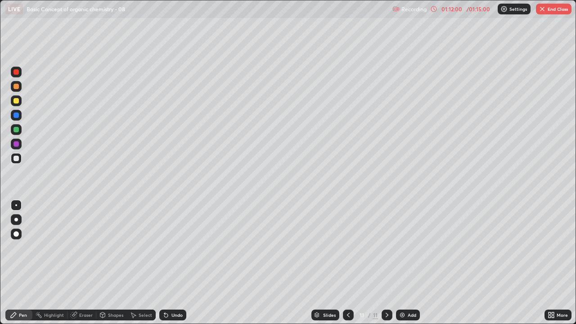
click at [16, 158] on div at bounding box center [16, 158] width 5 height 5
click at [407, 248] on div "Add" at bounding box center [408, 315] width 24 height 11
click at [347, 248] on icon at bounding box center [348, 315] width 7 height 7
click at [386, 248] on icon at bounding box center [387, 315] width 7 height 7
click at [16, 101] on div at bounding box center [16, 100] width 5 height 5
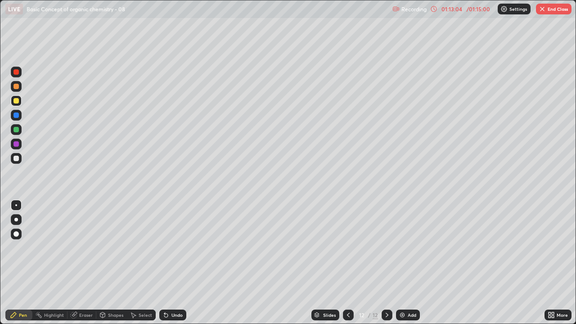
click at [172, 248] on div "Undo" at bounding box center [177, 315] width 11 height 5
click at [112, 248] on div "Shapes" at bounding box center [115, 315] width 15 height 5
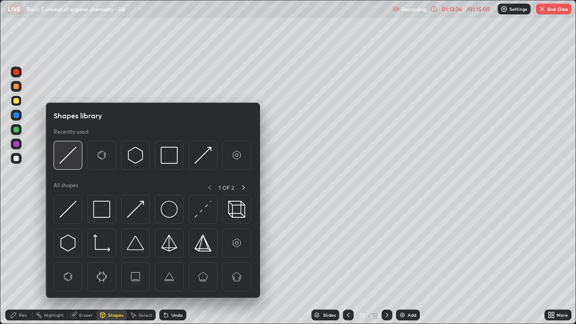
click at [68, 157] on img at bounding box center [67, 155] width 17 height 17
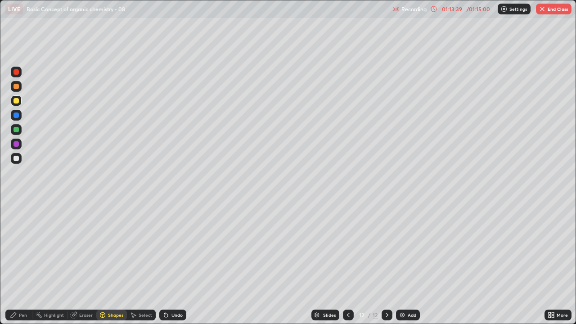
click at [20, 248] on div "Pen" at bounding box center [18, 315] width 27 height 11
click at [17, 155] on div at bounding box center [16, 158] width 11 height 11
click at [15, 100] on div at bounding box center [16, 100] width 5 height 5
click at [551, 12] on button "End Class" at bounding box center [554, 9] width 36 height 11
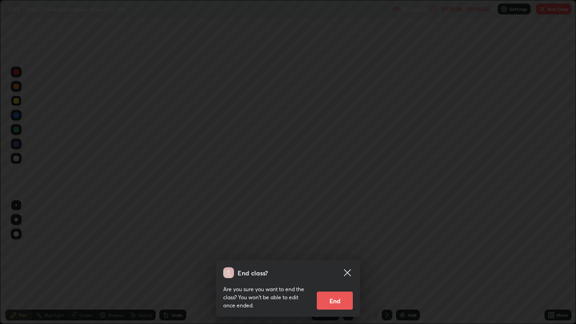
click at [341, 248] on button "End" at bounding box center [335, 301] width 36 height 18
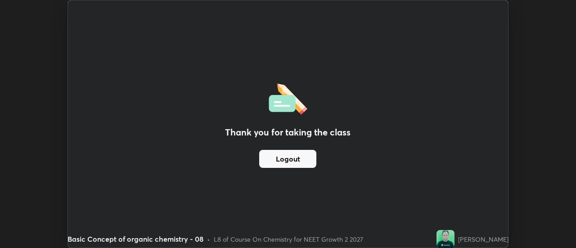
scroll to position [44781, 44452]
